Goal: Information Seeking & Learning: Check status

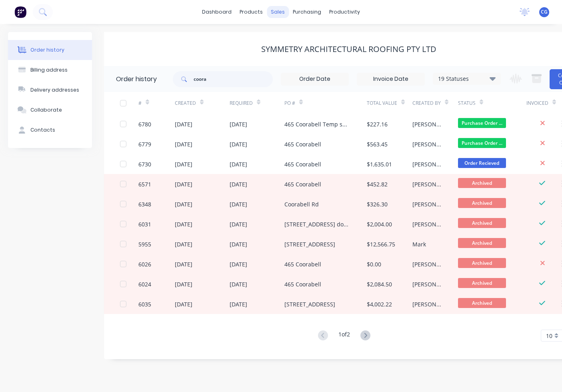
click at [284, 13] on div "sales" at bounding box center [278, 12] width 22 height 12
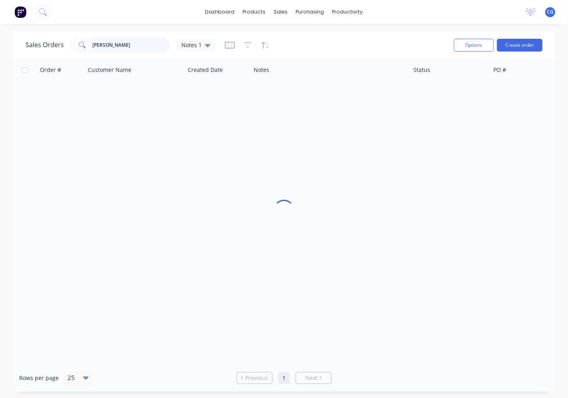
click at [119, 44] on input "[PERSON_NAME]" at bounding box center [132, 45] width 78 height 16
click at [119, 45] on input "[PERSON_NAME]" at bounding box center [132, 45] width 78 height 16
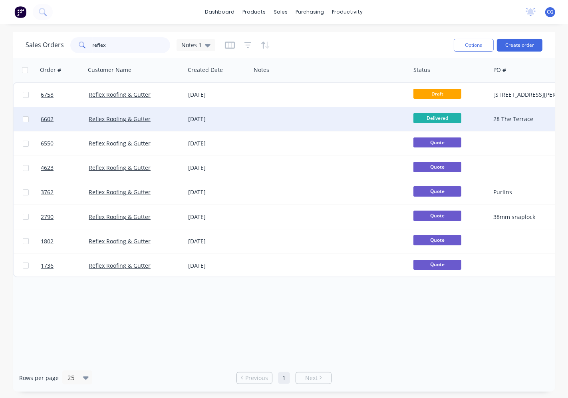
type input "reflex"
click at [192, 121] on div "[DATE]" at bounding box center [218, 119] width 60 height 8
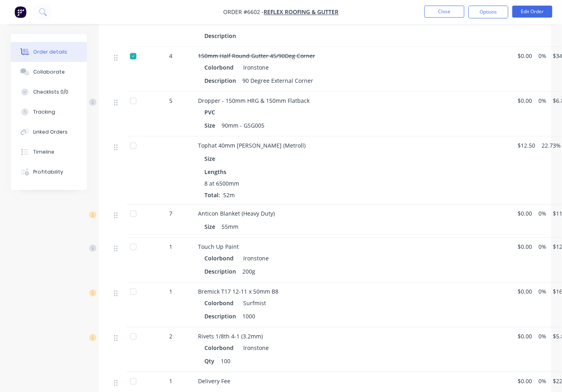
scroll to position [592, 0]
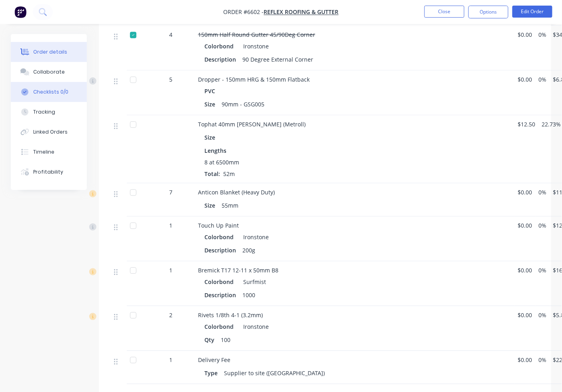
click at [61, 83] on button "Checklists 0/0" at bounding box center [49, 92] width 76 height 20
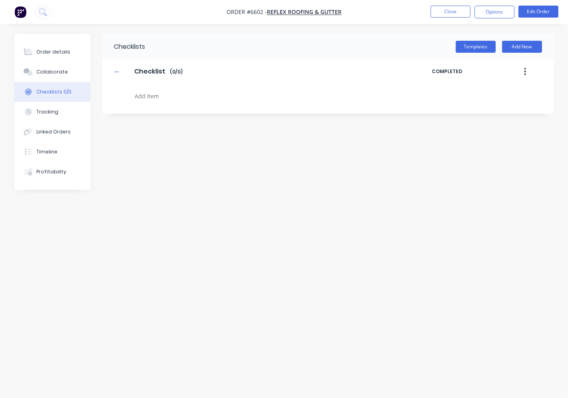
drag, startPoint x: 66, startPoint y: 70, endPoint x: 66, endPoint y: 87, distance: 17.2
click at [65, 70] on button "Collaborate" at bounding box center [52, 72] width 76 height 20
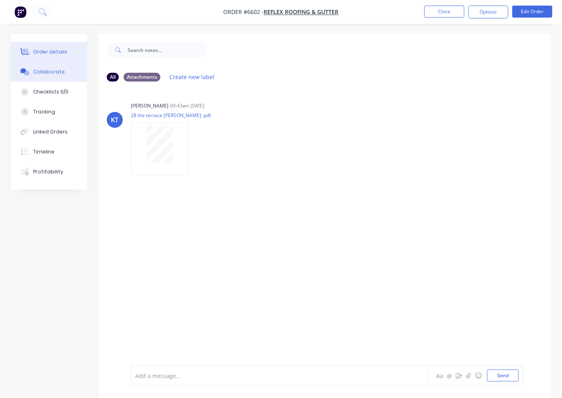
click at [44, 48] on div "Order details" at bounding box center [50, 51] width 34 height 7
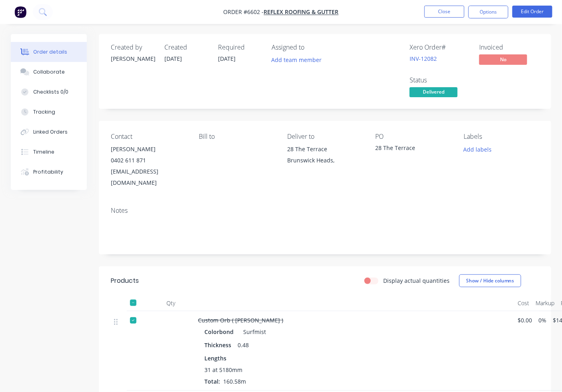
click at [137, 295] on div at bounding box center [133, 303] width 16 height 16
click at [134, 295] on div at bounding box center [133, 303] width 16 height 16
click at [498, 15] on button "Options" at bounding box center [488, 12] width 40 height 13
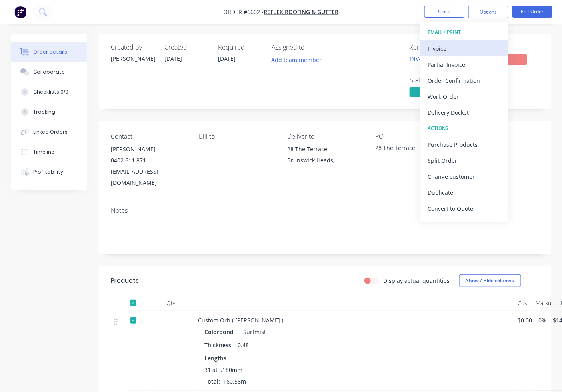
click at [452, 54] on div "Invoice" at bounding box center [464, 49] width 74 height 12
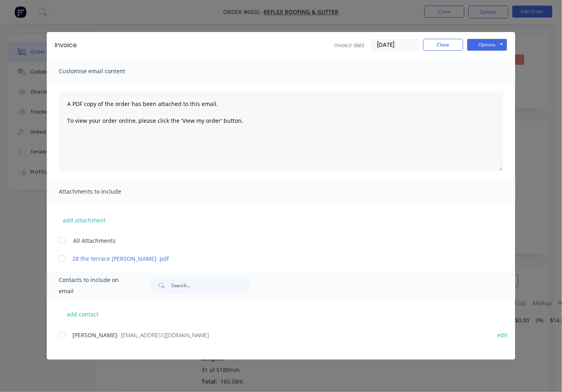
drag, startPoint x: 57, startPoint y: 325, endPoint x: 61, endPoint y: 331, distance: 7.0
click at [60, 329] on div "add contact [PERSON_NAME] - [EMAIL_ADDRESS][DOMAIN_NAME] edit" at bounding box center [281, 328] width 468 height 61
drag, startPoint x: 61, startPoint y: 335, endPoint x: 70, endPoint y: 333, distance: 9.1
click at [61, 336] on div at bounding box center [62, 335] width 16 height 16
click at [488, 44] on button "Options" at bounding box center [487, 45] width 40 height 12
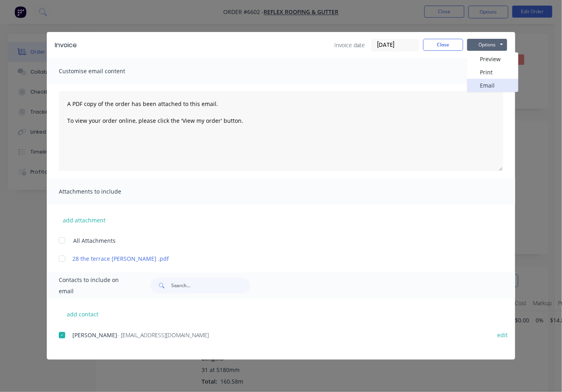
click at [481, 85] on button "Email" at bounding box center [492, 85] width 51 height 13
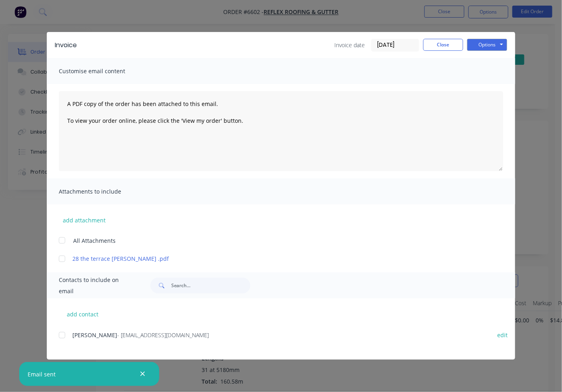
click at [457, 34] on div "Invoice Invoice date [DATE] Close Options Preview Print Email" at bounding box center [281, 45] width 468 height 26
click at [452, 42] on button "Close" at bounding box center [443, 45] width 40 height 12
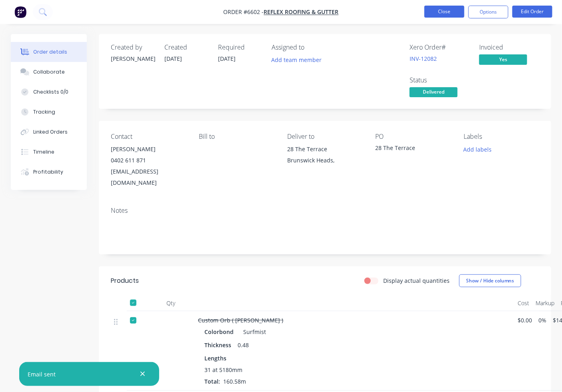
click at [440, 10] on button "Close" at bounding box center [444, 12] width 40 height 12
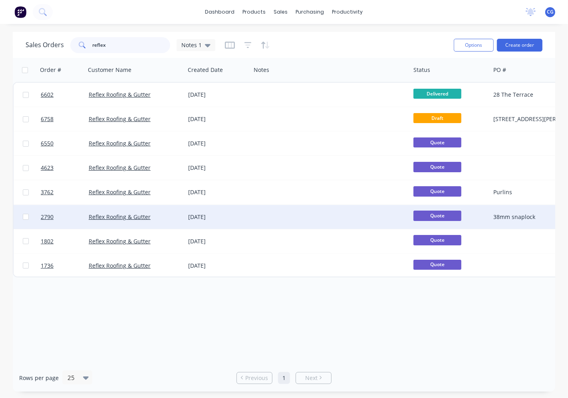
drag, startPoint x: 121, startPoint y: 41, endPoint x: 285, endPoint y: 214, distance: 238.9
click at [121, 41] on input "reflex" at bounding box center [132, 45] width 78 height 16
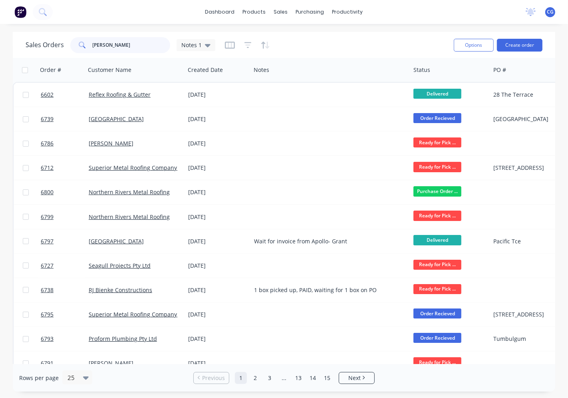
type input "[PERSON_NAME]"
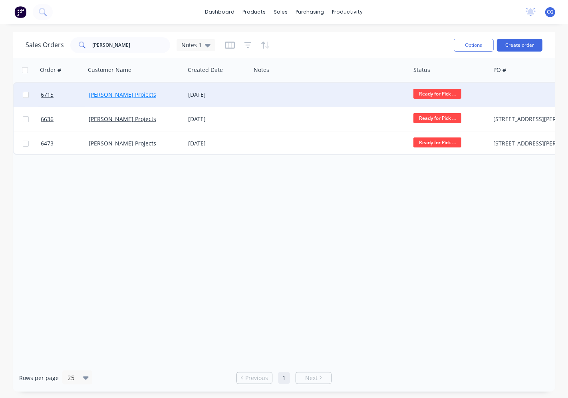
drag, startPoint x: 106, startPoint y: 87, endPoint x: 107, endPoint y: 95, distance: 8.0
click at [107, 95] on div "[PERSON_NAME] Projects" at bounding box center [136, 95] width 100 height 24
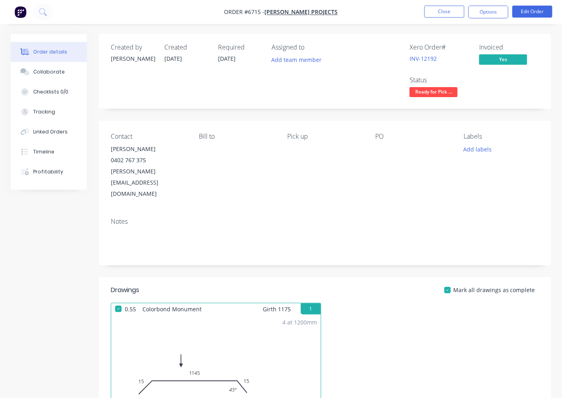
drag, startPoint x: 52, startPoint y: 73, endPoint x: 201, endPoint y: 108, distance: 153.1
click at [57, 78] on button "Collaborate" at bounding box center [49, 72] width 76 height 20
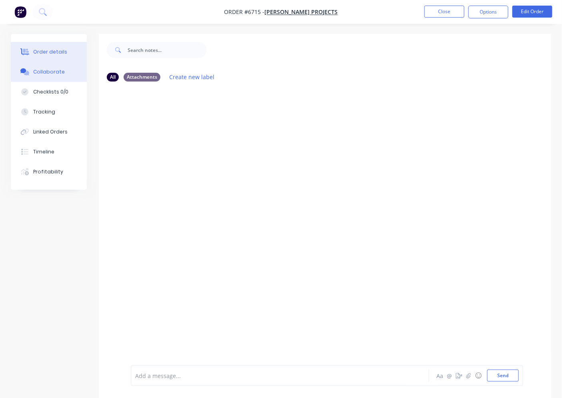
click at [63, 50] on div "Order details" at bounding box center [50, 51] width 34 height 7
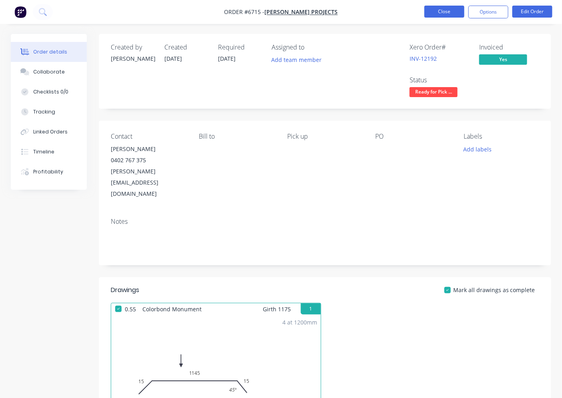
click at [445, 16] on button "Close" at bounding box center [444, 12] width 40 height 12
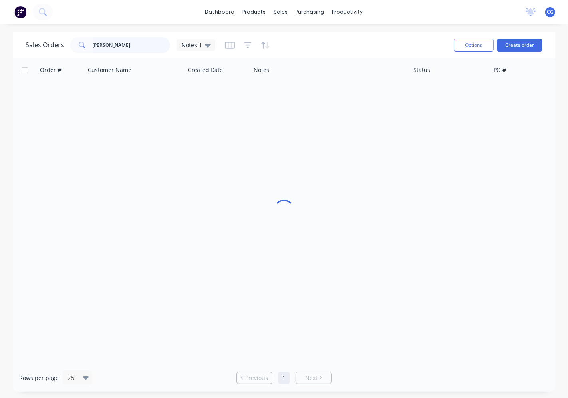
click at [142, 45] on input "[PERSON_NAME]" at bounding box center [132, 45] width 78 height 16
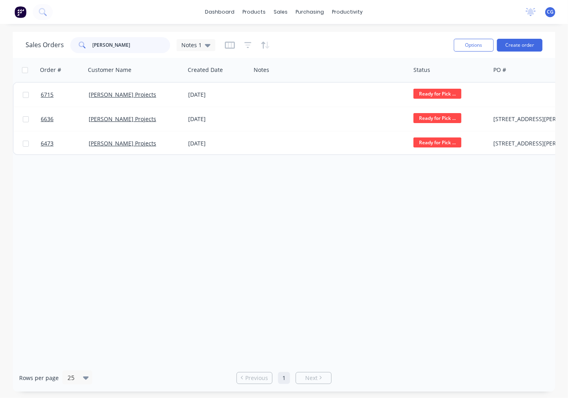
click at [140, 46] on input "[PERSON_NAME]" at bounding box center [132, 45] width 78 height 16
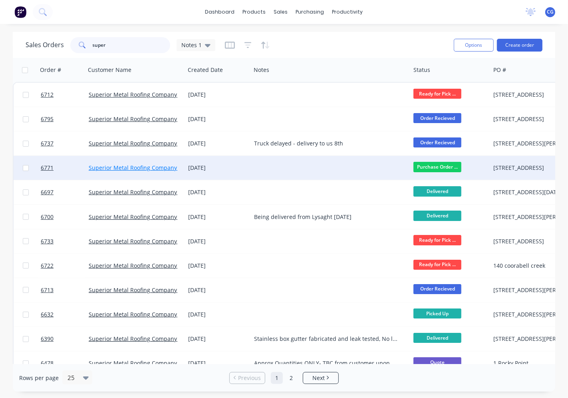
type input "super"
click at [143, 166] on link "Superior Metal Roofing Company Pty Ltd" at bounding box center [143, 168] width 108 height 8
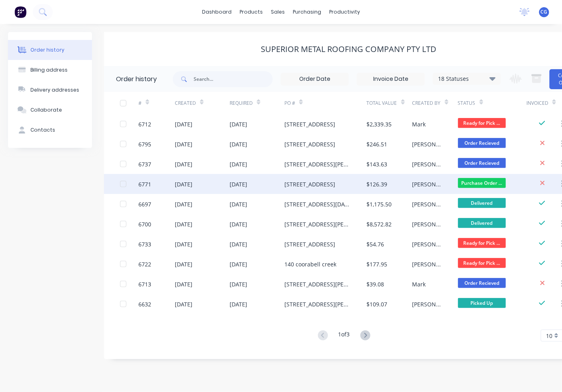
click at [247, 184] on div "[DATE]" at bounding box center [238, 184] width 18 height 8
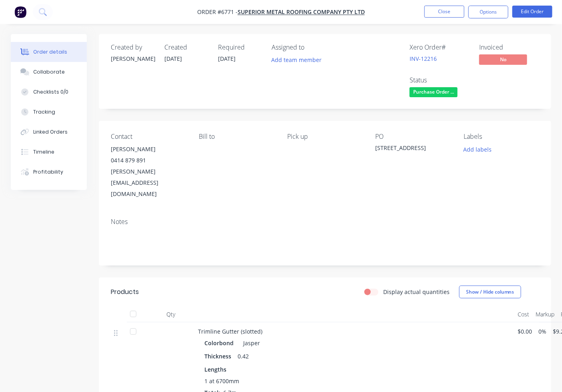
drag, startPoint x: 50, startPoint y: 132, endPoint x: 0, endPoint y: 61, distance: 86.7
click at [50, 133] on div "Linked Orders" at bounding box center [50, 131] width 34 height 7
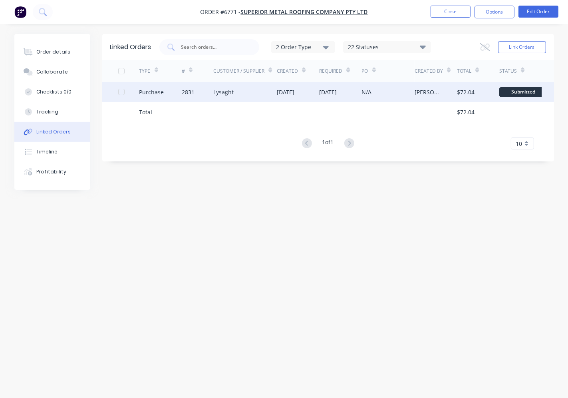
click at [284, 95] on div "[DATE]" at bounding box center [286, 92] width 18 height 8
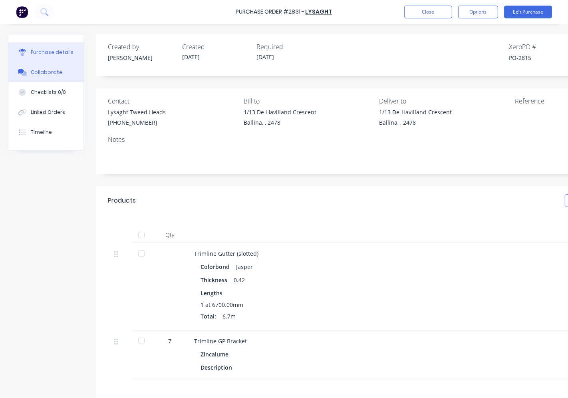
click at [48, 68] on button "Collaborate" at bounding box center [45, 72] width 75 height 20
